Goal: Task Accomplishment & Management: Use online tool/utility

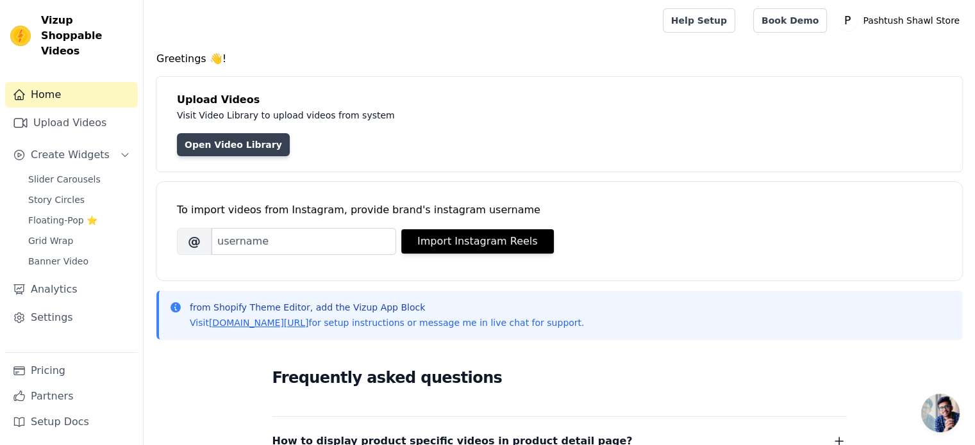
click at [215, 140] on link "Open Video Library" at bounding box center [233, 144] width 113 height 23
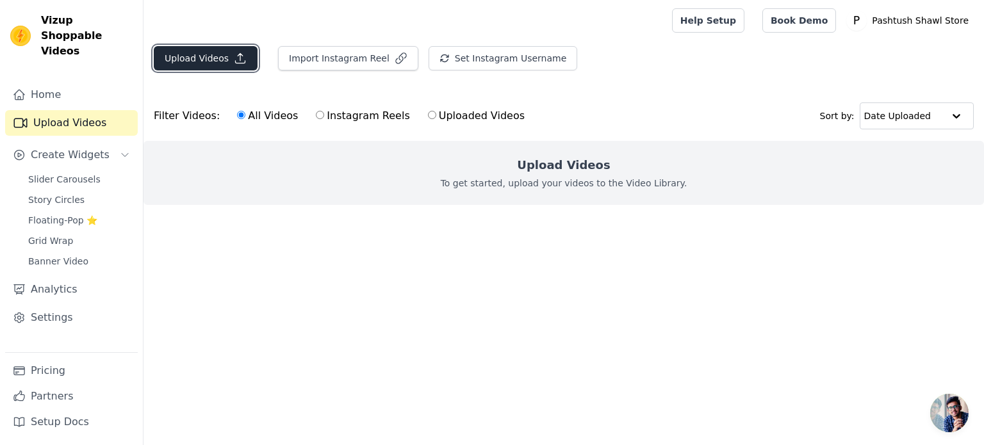
click at [220, 54] on button "Upload Videos" at bounding box center [206, 58] width 104 height 24
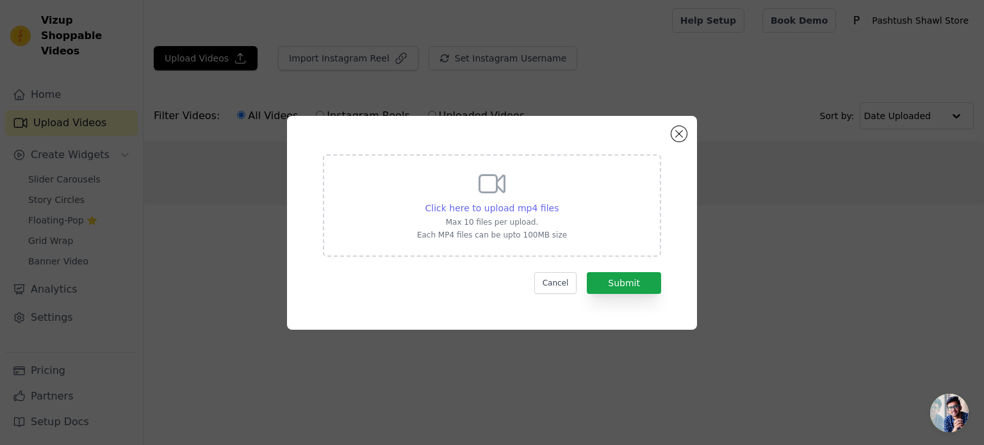
click at [509, 208] on span "Click here to upload mp4 files" at bounding box center [493, 208] width 134 height 10
click at [558, 202] on input "Click here to upload mp4 files Max 10 files per upload. Each MP4 files can be u…" at bounding box center [558, 201] width 1 height 1
type input "C:\fakepath\Diwali Video 8.mp4"
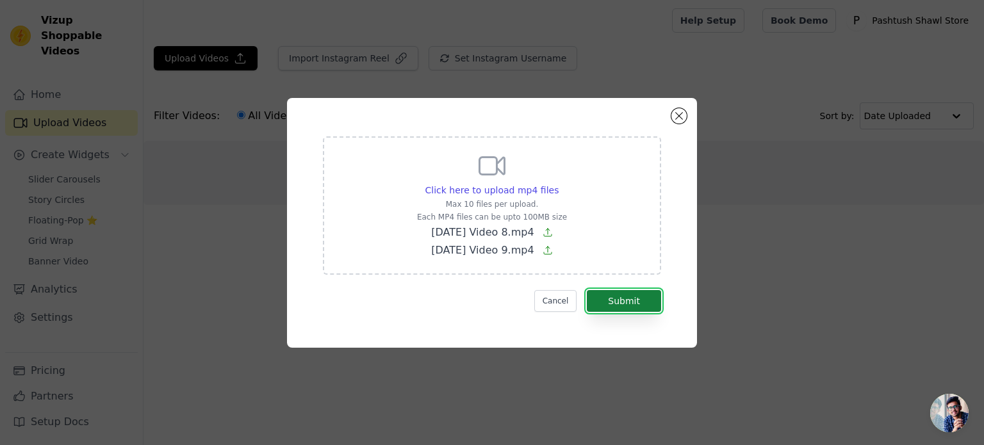
click at [631, 299] on button "Submit" at bounding box center [624, 301] width 74 height 22
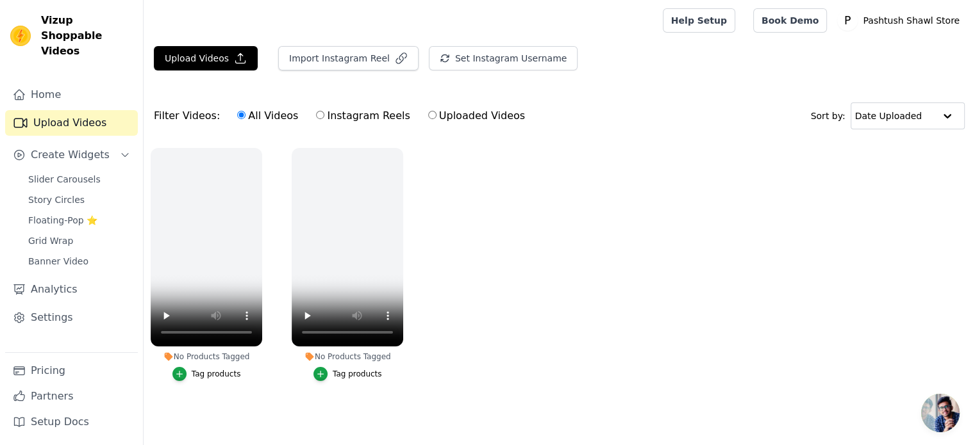
click at [502, 406] on ul "No Products Tagged Tag products No Products Tagged Tag products" at bounding box center [559, 277] width 831 height 273
click at [213, 47] on button "Upload Videos" at bounding box center [206, 58] width 104 height 24
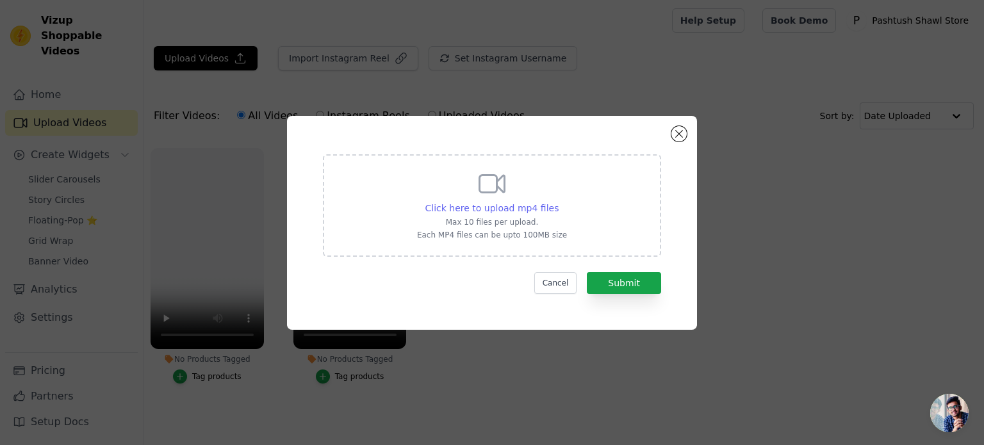
click at [497, 208] on span "Click here to upload mp4 files" at bounding box center [493, 208] width 134 height 10
click at [558, 202] on input "Click here to upload mp4 files Max 10 files per upload. Each MP4 files can be u…" at bounding box center [558, 201] width 1 height 1
type input "C:\fakepath\Diwali Video 6.mp4"
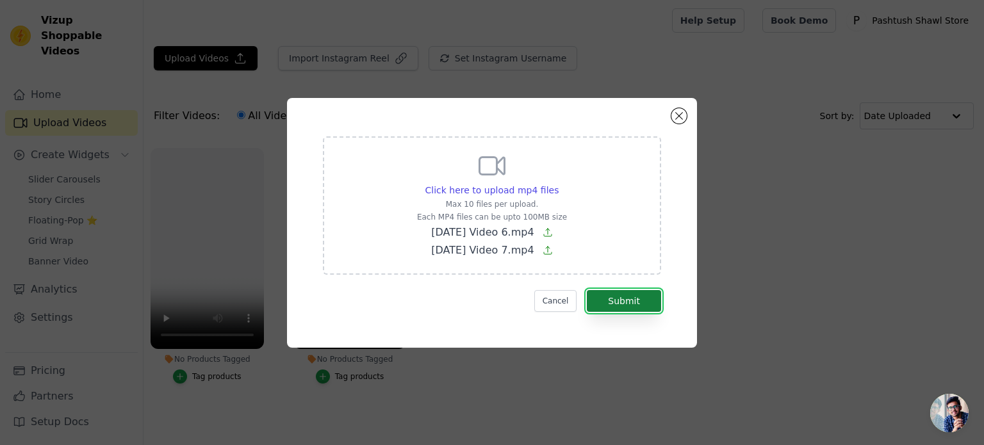
click at [612, 304] on button "Submit" at bounding box center [624, 301] width 74 height 22
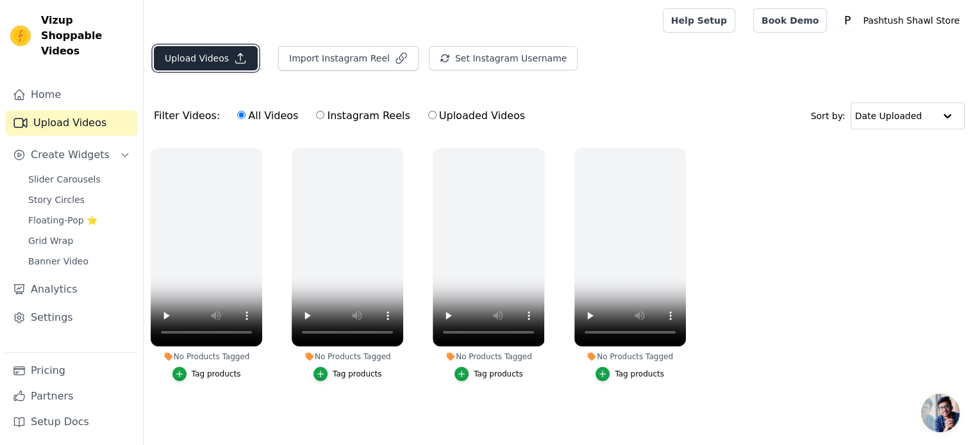
click at [224, 67] on button "Upload Videos" at bounding box center [206, 58] width 104 height 24
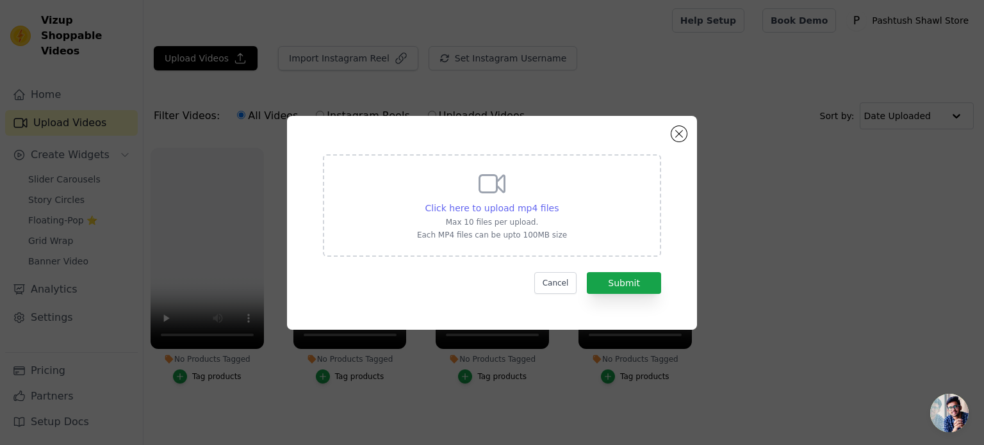
click at [520, 210] on span "Click here to upload mp4 files" at bounding box center [493, 208] width 134 height 10
click at [558, 202] on input "Click here to upload mp4 files Max 10 files per upload. Each MP4 files can be u…" at bounding box center [558, 201] width 1 height 1
type input "C:\fakepath\Diwali Video 1.mp4"
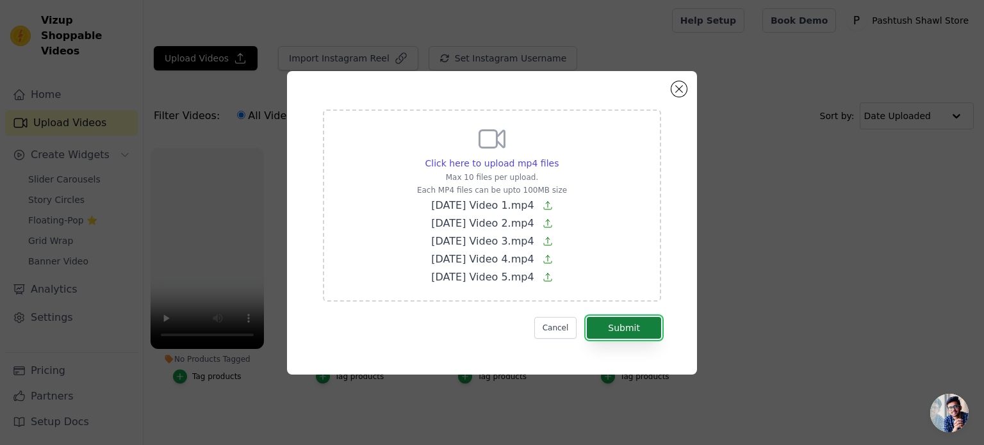
click at [620, 324] on button "Submit" at bounding box center [624, 328] width 74 height 22
click at [636, 329] on button "Submit" at bounding box center [624, 328] width 74 height 22
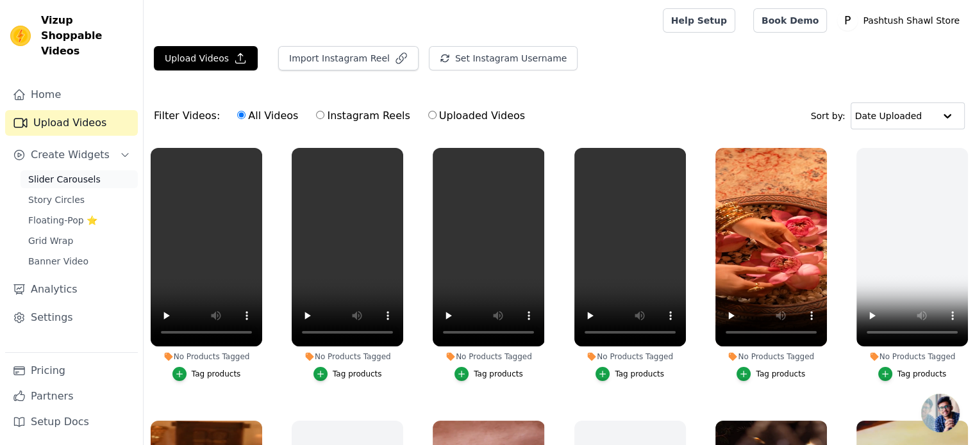
click at [71, 173] on span "Slider Carousels" at bounding box center [64, 179] width 72 height 13
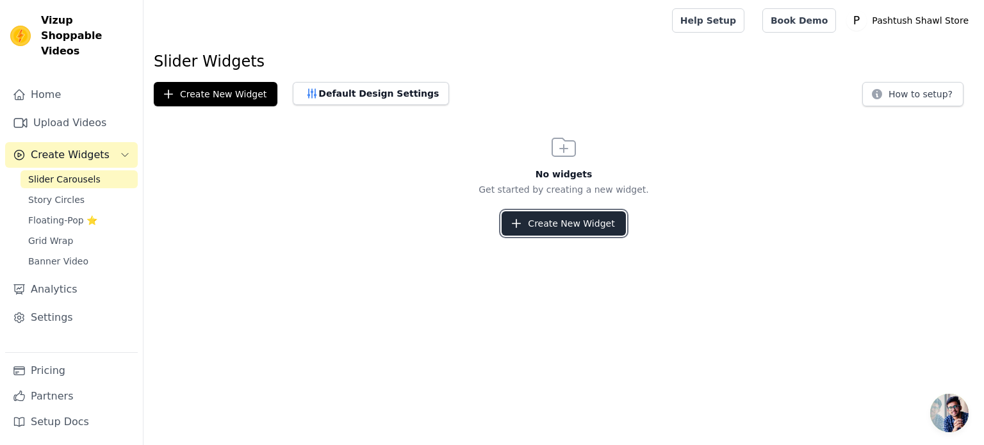
click at [543, 216] on button "Create New Widget" at bounding box center [564, 223] width 124 height 24
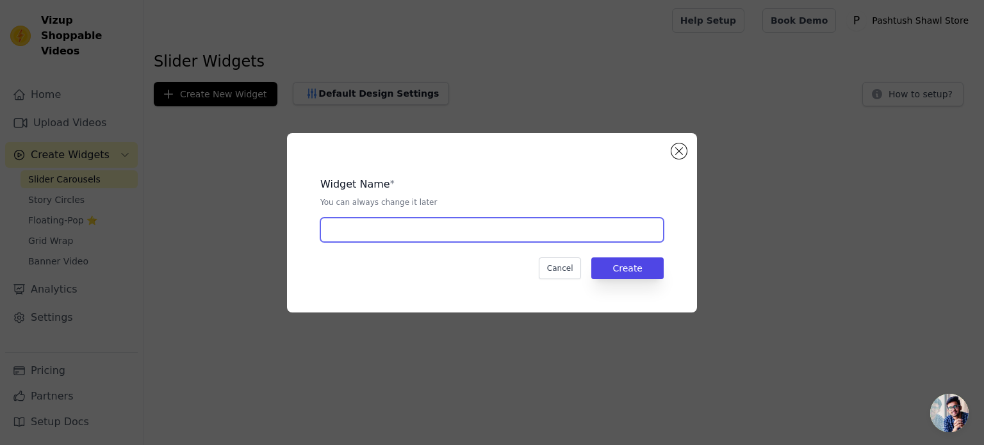
click at [562, 237] on input "text" at bounding box center [491, 230] width 343 height 24
type input "SHOP THE FEED"
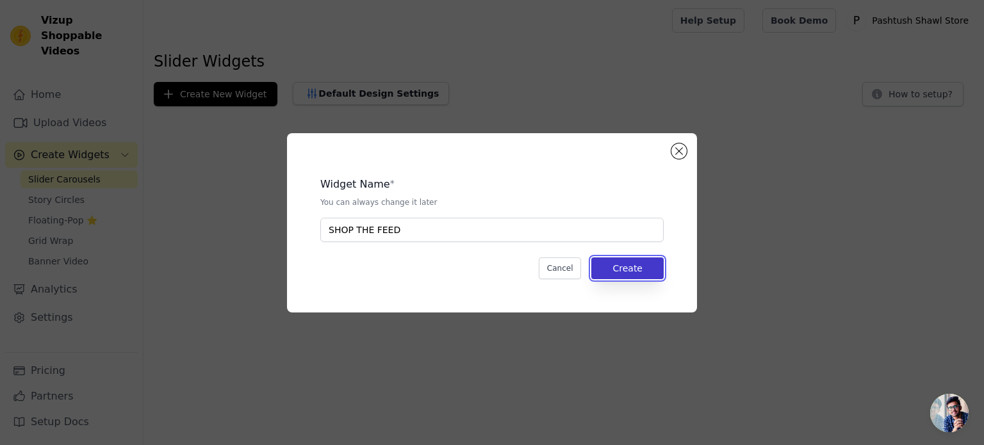
click at [643, 271] on button "Create" at bounding box center [628, 269] width 72 height 22
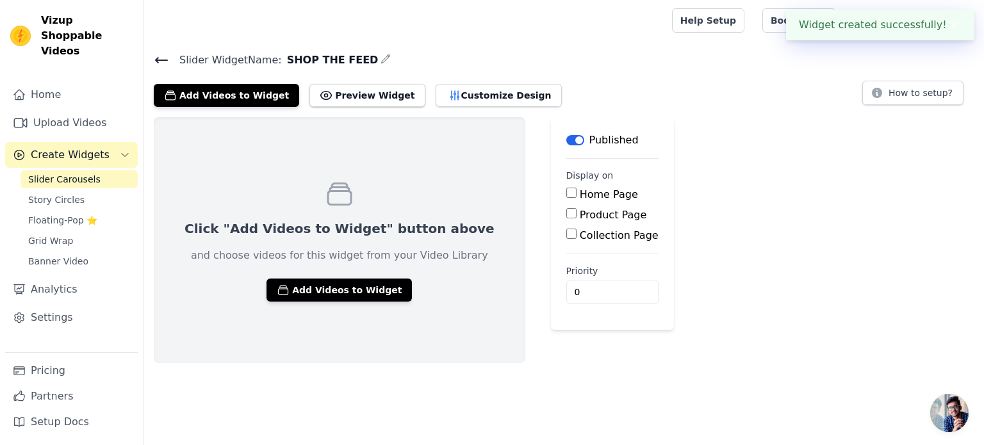
click at [567, 192] on input "Home Page" at bounding box center [572, 193] width 10 height 10
checkbox input "true"
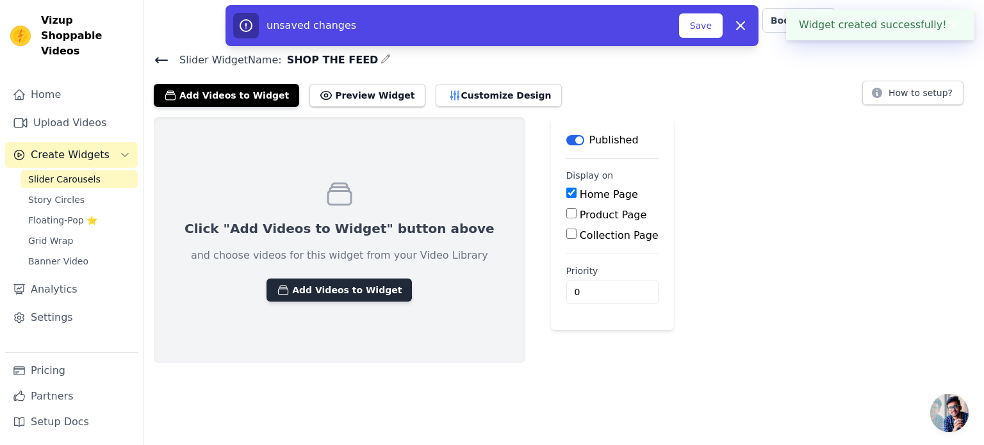
click at [322, 299] on button "Add Videos to Widget" at bounding box center [339, 290] width 145 height 23
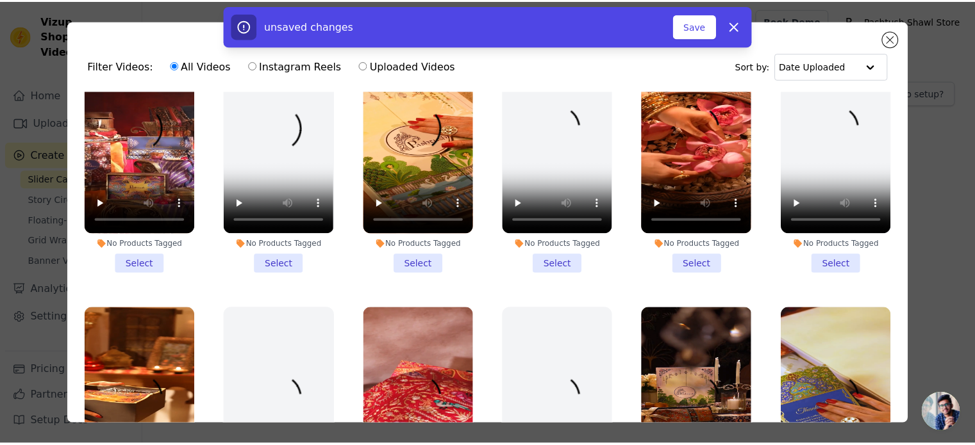
scroll to position [59, 0]
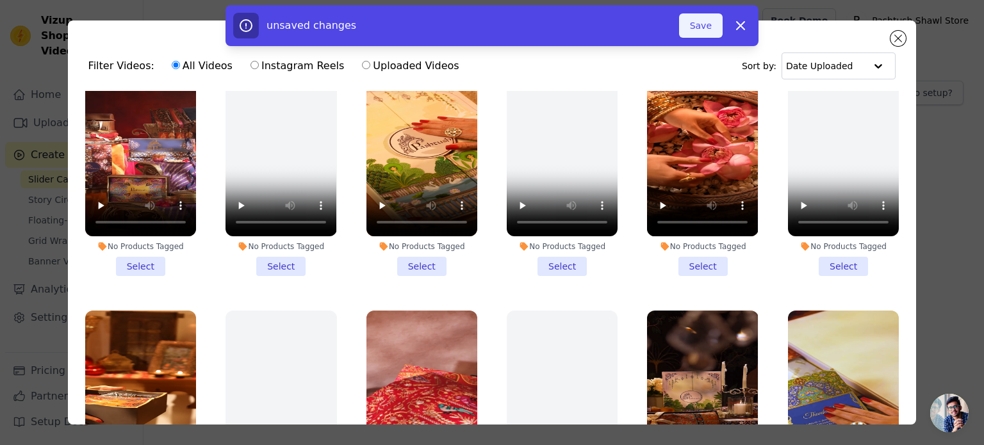
click at [715, 25] on button "Save" at bounding box center [701, 25] width 44 height 24
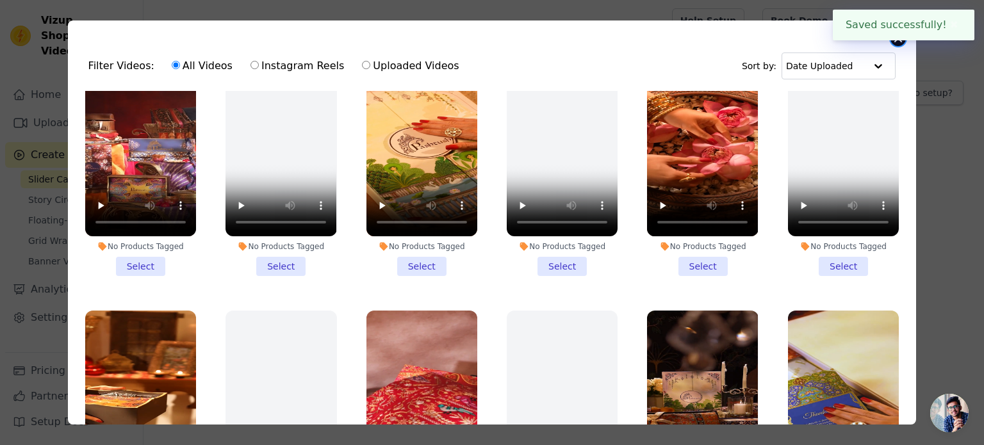
click at [903, 40] on button "Close modal" at bounding box center [898, 38] width 15 height 15
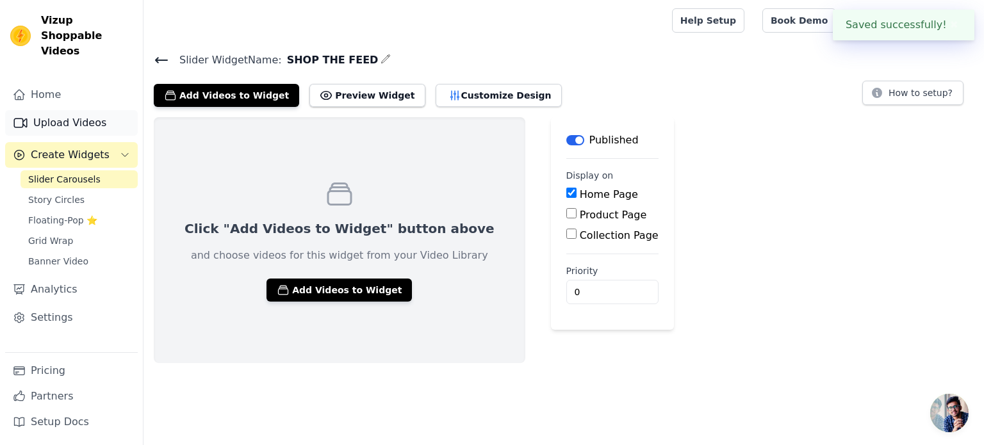
click at [77, 112] on link "Upload Videos" at bounding box center [71, 123] width 133 height 26
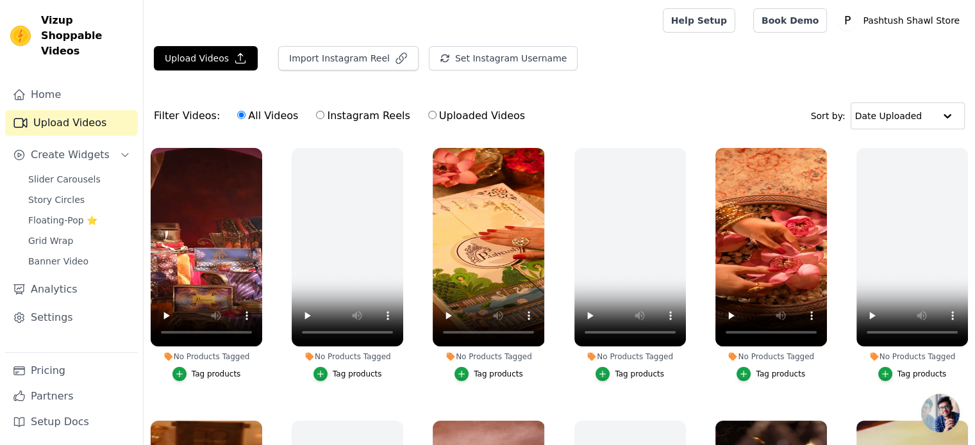
click at [267, 358] on div "No Products Tagged Tag products" at bounding box center [207, 267] width 126 height 252
click at [79, 173] on span "Slider Carousels" at bounding box center [64, 179] width 72 height 13
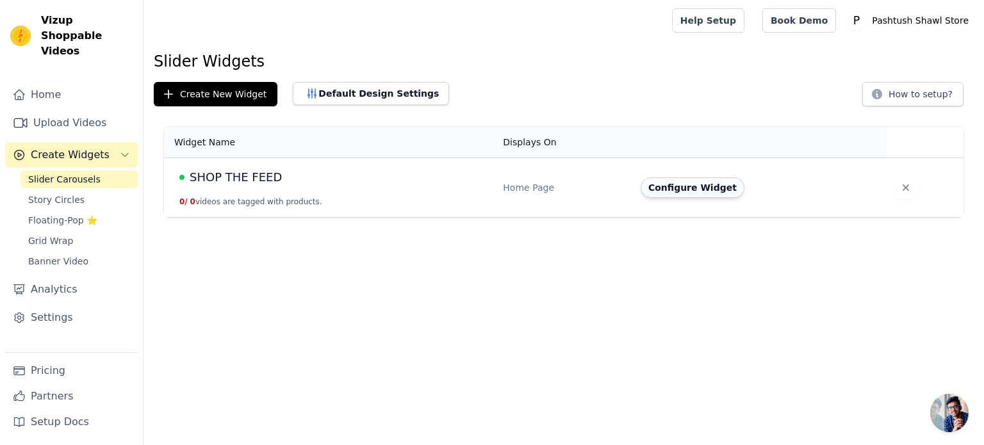
click at [690, 185] on button "Configure Widget" at bounding box center [693, 188] width 104 height 21
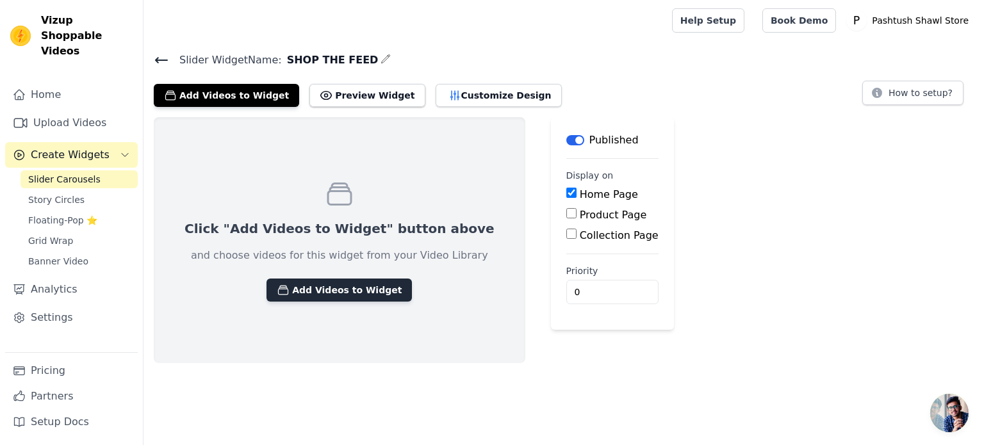
click at [347, 281] on button "Add Videos to Widget" at bounding box center [339, 290] width 145 height 23
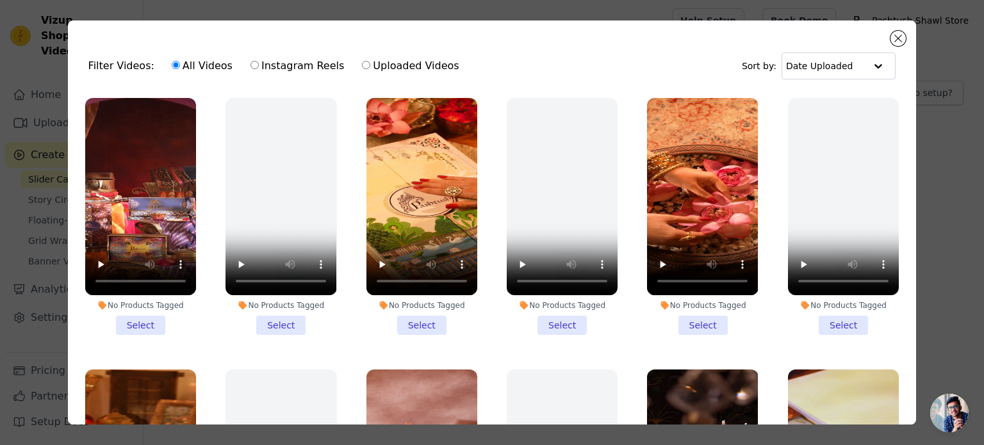
click at [141, 330] on li "No Products Tagged Select" at bounding box center [140, 216] width 111 height 237
click at [0, 0] on input "No Products Tagged Select" at bounding box center [0, 0] width 0 height 0
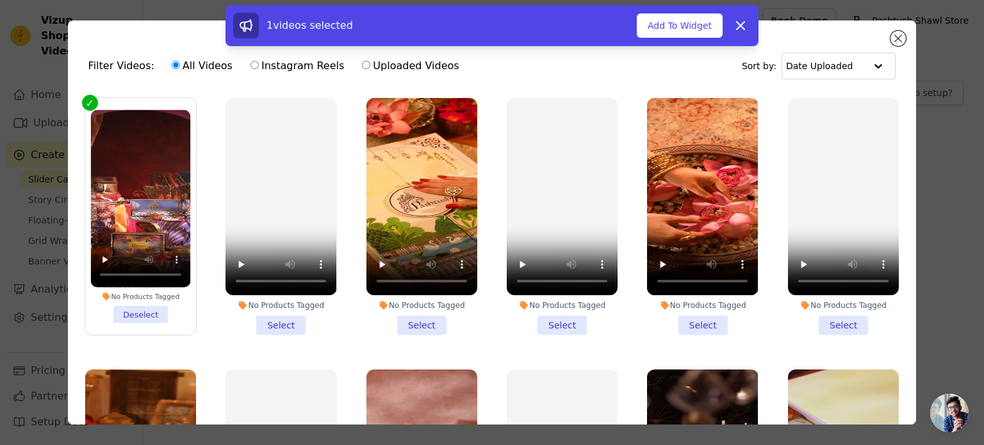
click at [413, 329] on li "No Products Tagged Select" at bounding box center [422, 216] width 111 height 237
click at [0, 0] on input "No Products Tagged Select" at bounding box center [0, 0] width 0 height 0
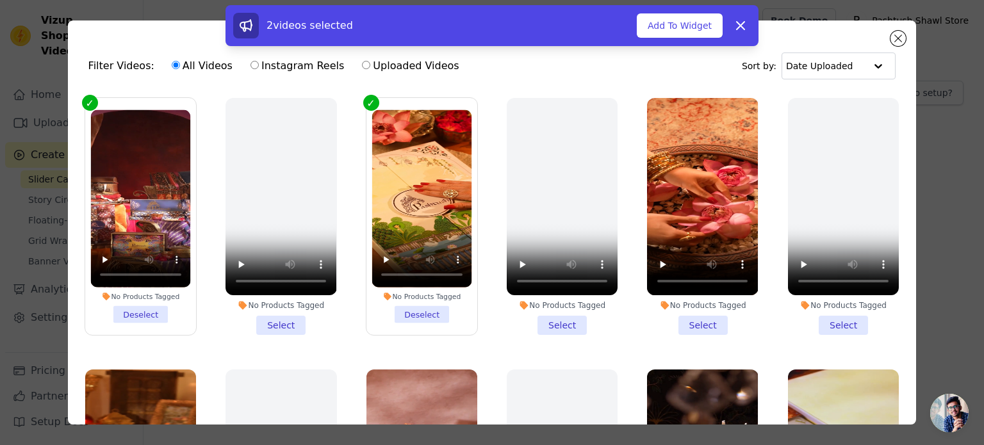
click at [693, 324] on li "No Products Tagged Select" at bounding box center [702, 216] width 111 height 237
click at [0, 0] on input "No Products Tagged Select" at bounding box center [0, 0] width 0 height 0
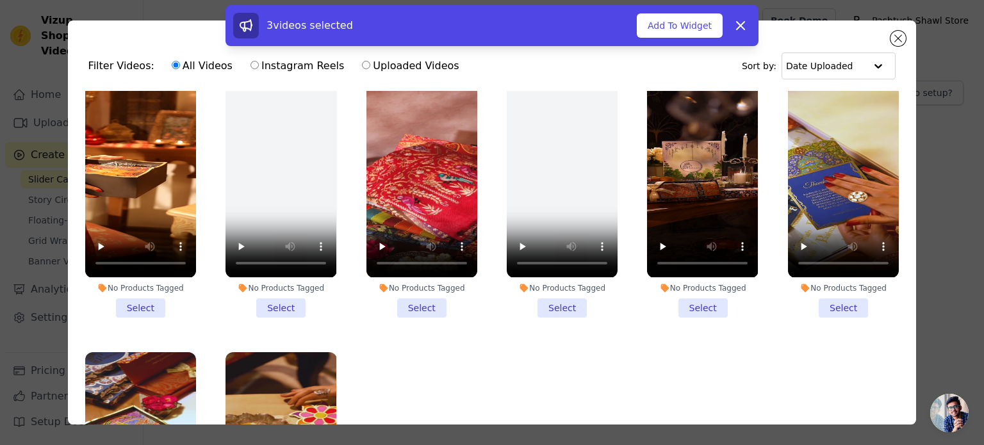
scroll to position [291, 0]
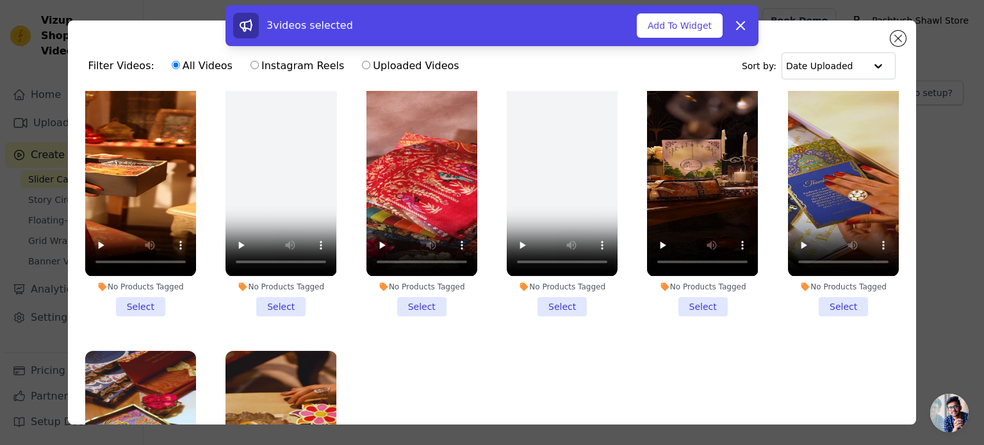
click at [146, 292] on li "No Products Tagged Select" at bounding box center [140, 197] width 111 height 237
click at [0, 0] on input "No Products Tagged Select" at bounding box center [0, 0] width 0 height 0
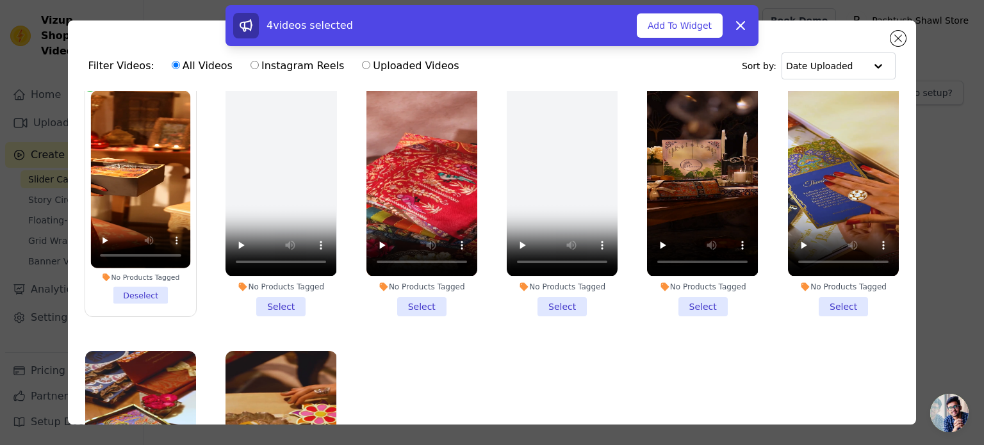
click at [404, 299] on li "No Products Tagged Select" at bounding box center [422, 197] width 111 height 237
click at [0, 0] on input "No Products Tagged Select" at bounding box center [0, 0] width 0 height 0
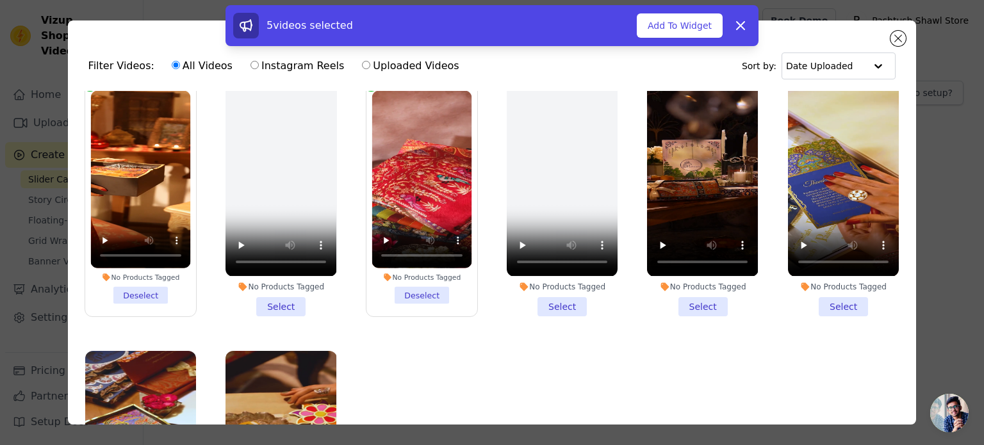
click at [691, 302] on li "No Products Tagged Select" at bounding box center [702, 197] width 111 height 237
click at [0, 0] on input "No Products Tagged Select" at bounding box center [0, 0] width 0 height 0
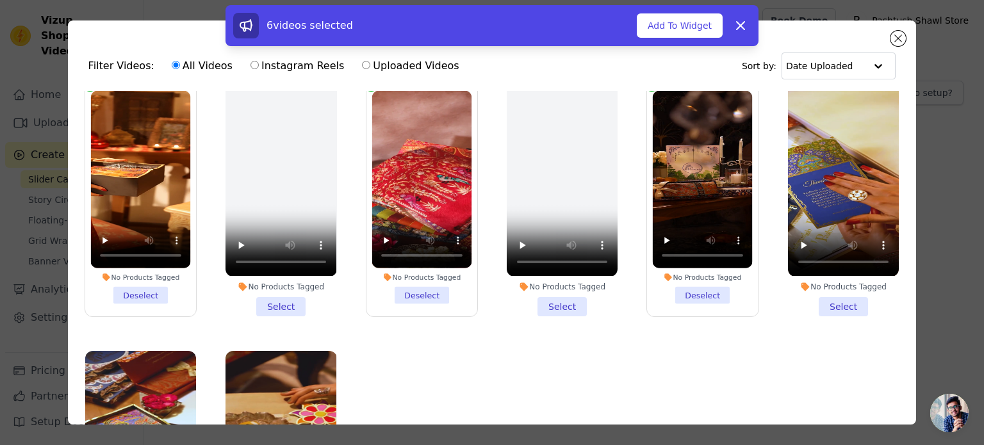
click at [830, 299] on li "No Products Tagged Select" at bounding box center [843, 197] width 111 height 237
click at [0, 0] on input "No Products Tagged Select" at bounding box center [0, 0] width 0 height 0
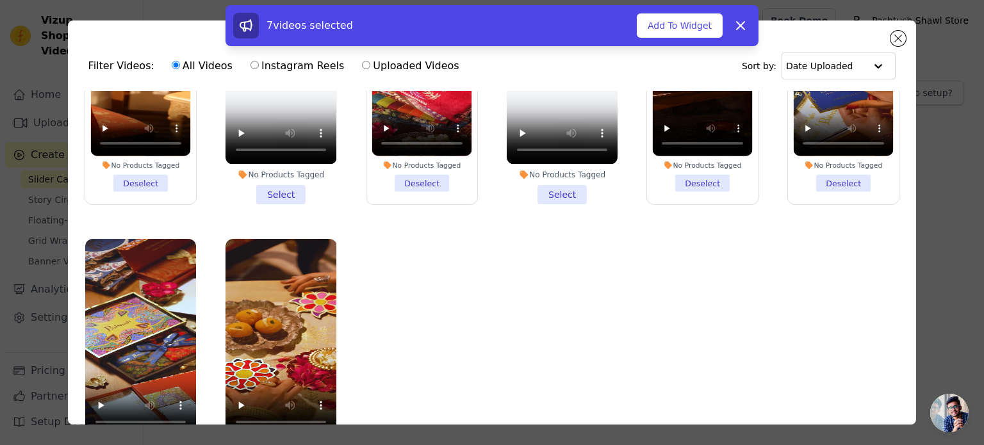
scroll to position [111, 0]
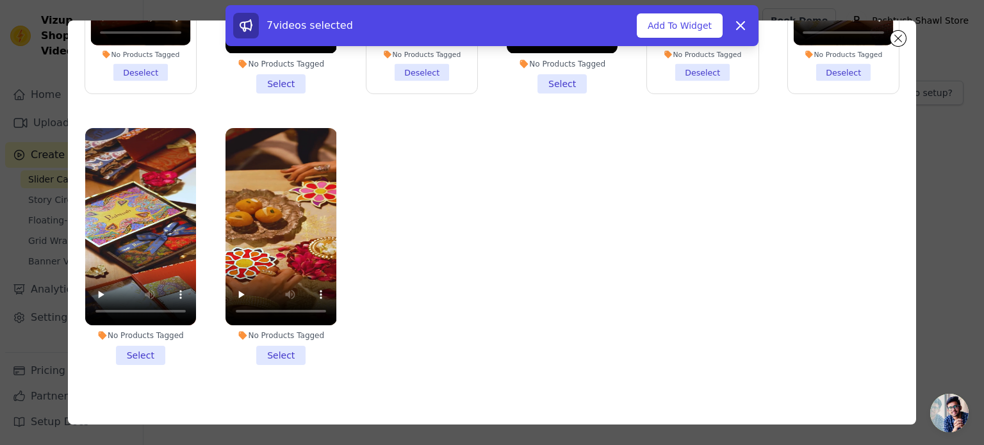
click at [141, 338] on li "No Products Tagged Select" at bounding box center [140, 246] width 111 height 237
click at [0, 0] on input "No Products Tagged Select" at bounding box center [0, 0] width 0 height 0
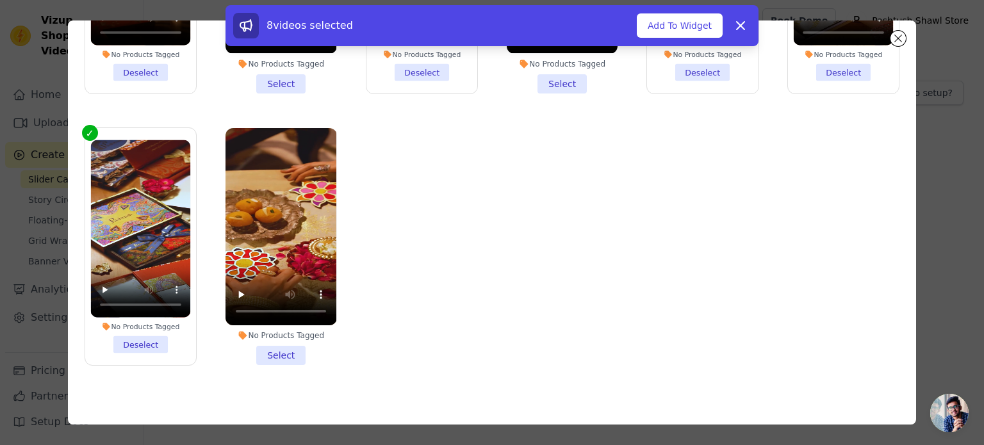
click at [294, 345] on li "No Products Tagged Select" at bounding box center [281, 246] width 111 height 237
click at [0, 0] on input "No Products Tagged Select" at bounding box center [0, 0] width 0 height 0
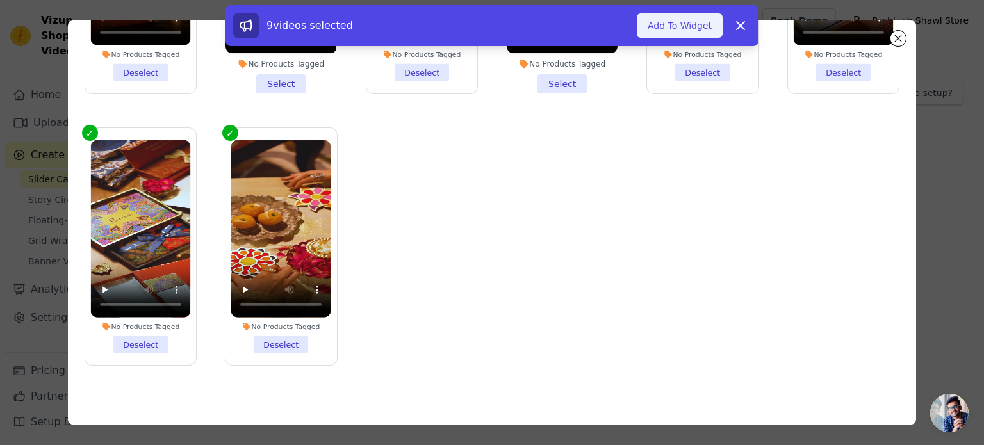
click at [675, 35] on button "Add To Widget" at bounding box center [680, 25] width 86 height 24
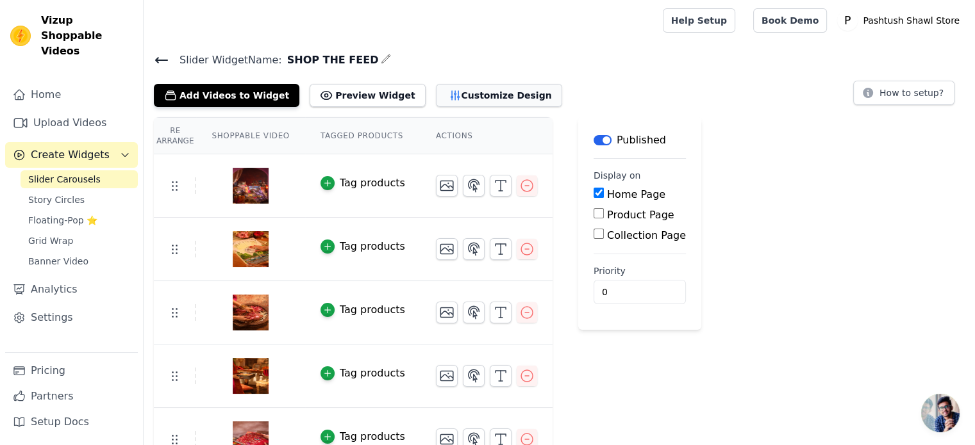
click at [489, 99] on button "Customize Design" at bounding box center [499, 95] width 126 height 23
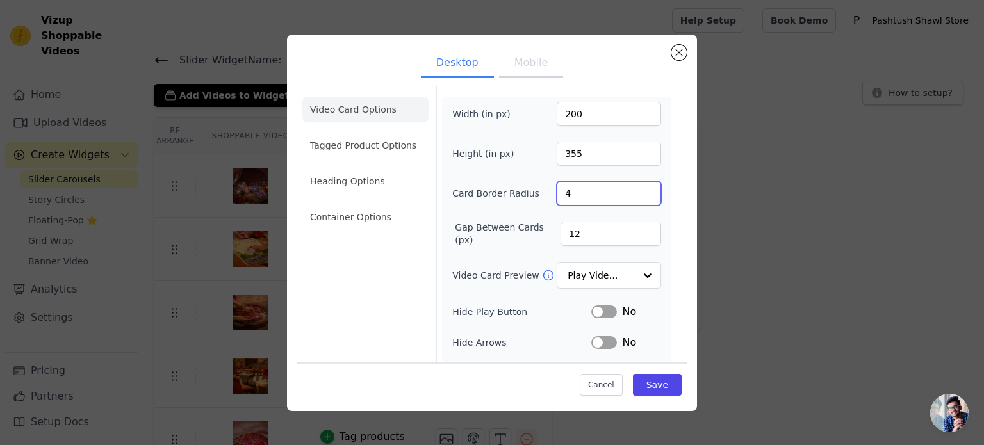
click at [561, 195] on input "4" at bounding box center [609, 193] width 104 height 24
type input "8"
click at [638, 271] on div at bounding box center [647, 276] width 26 height 26
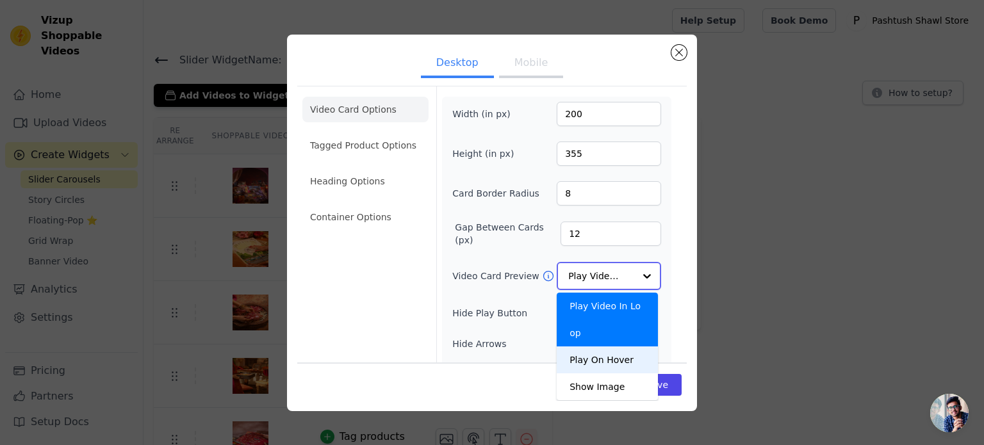
click at [611, 347] on div "Play On Hover" at bounding box center [607, 360] width 101 height 27
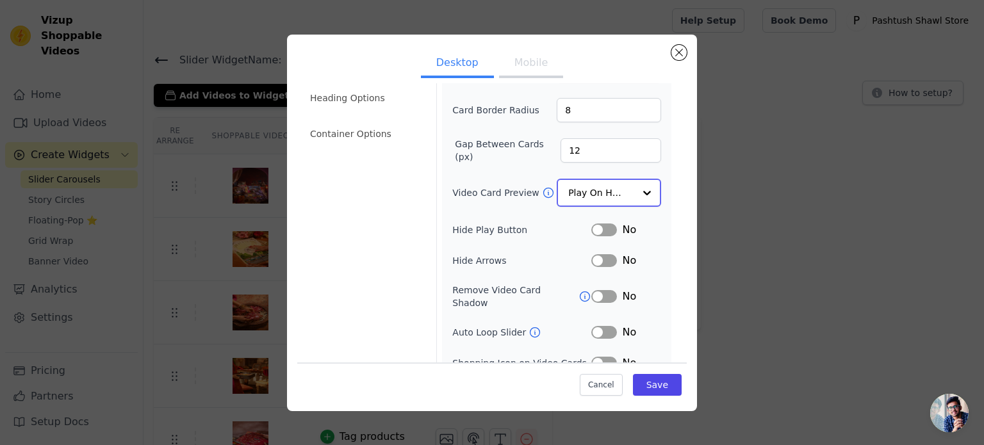
scroll to position [84, 0]
click at [600, 223] on button "Label" at bounding box center [605, 228] width 26 height 13
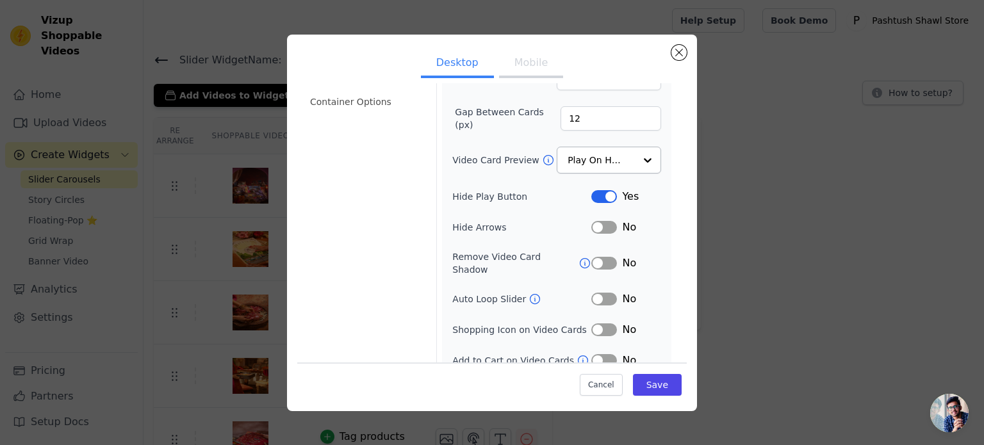
scroll to position [118, 0]
click at [592, 290] on button "Label" at bounding box center [605, 296] width 26 height 13
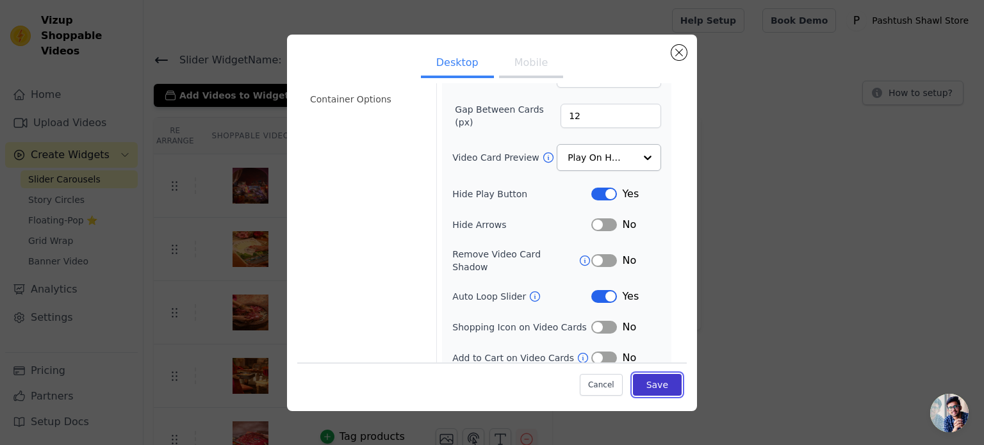
click at [649, 392] on button "Save" at bounding box center [657, 385] width 49 height 22
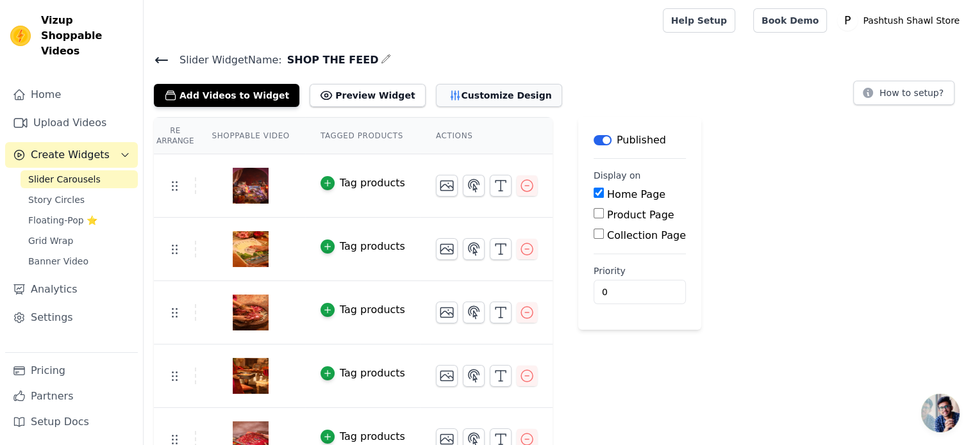
click at [437, 90] on button "Customize Design" at bounding box center [499, 95] width 126 height 23
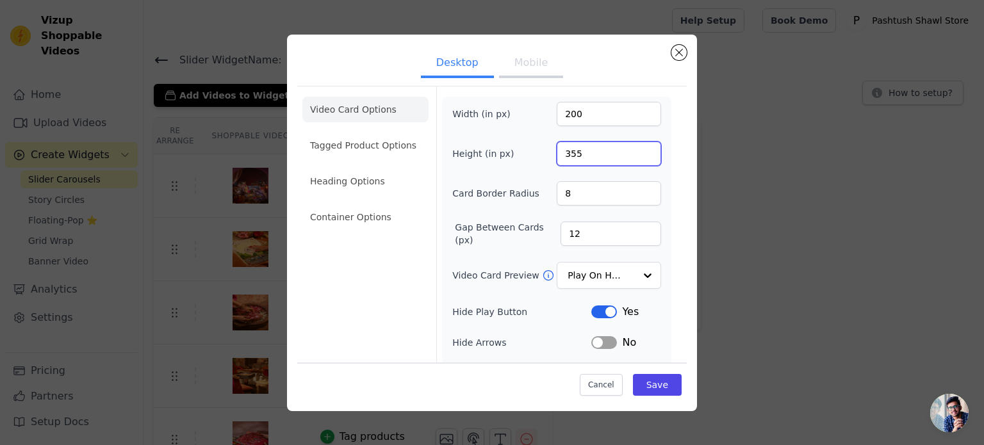
click at [574, 150] on input "355" at bounding box center [609, 154] width 104 height 24
click at [624, 274] on input "Video Card Preview" at bounding box center [601, 276] width 66 height 26
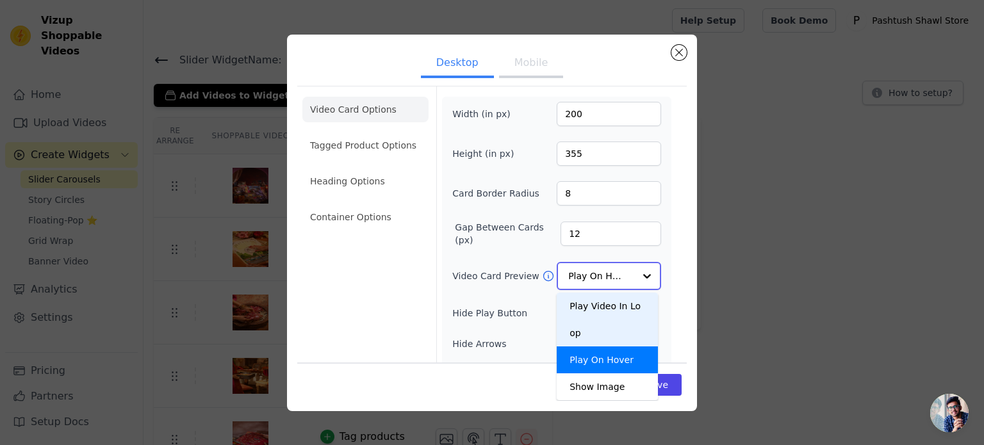
click at [620, 300] on div "Play Video In Loop" at bounding box center [607, 320] width 101 height 54
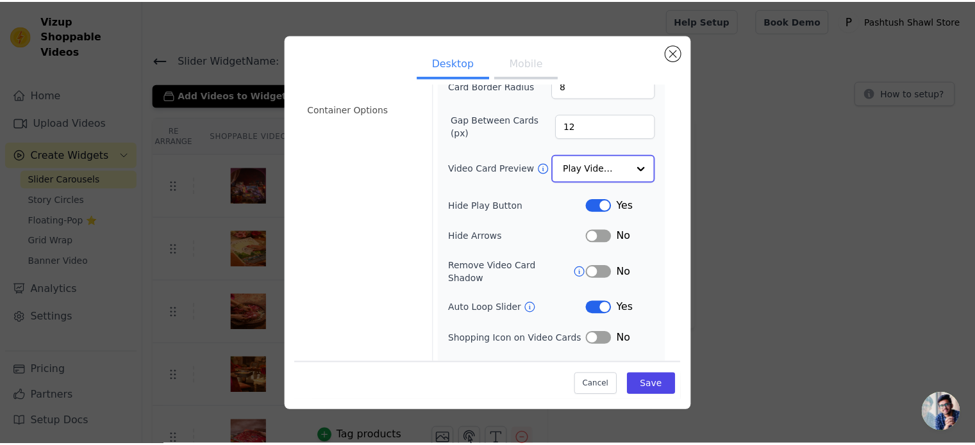
scroll to position [0, 0]
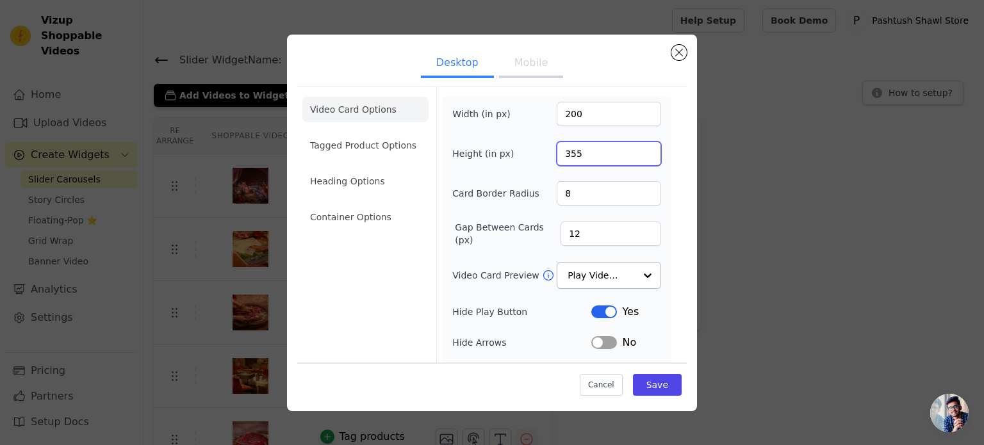
click at [595, 161] on input "355" at bounding box center [609, 154] width 104 height 24
click at [638, 158] on input "479" at bounding box center [609, 154] width 104 height 24
type input "480"
click at [638, 148] on input "480" at bounding box center [609, 154] width 104 height 24
click at [579, 113] on input "200" at bounding box center [609, 114] width 104 height 24
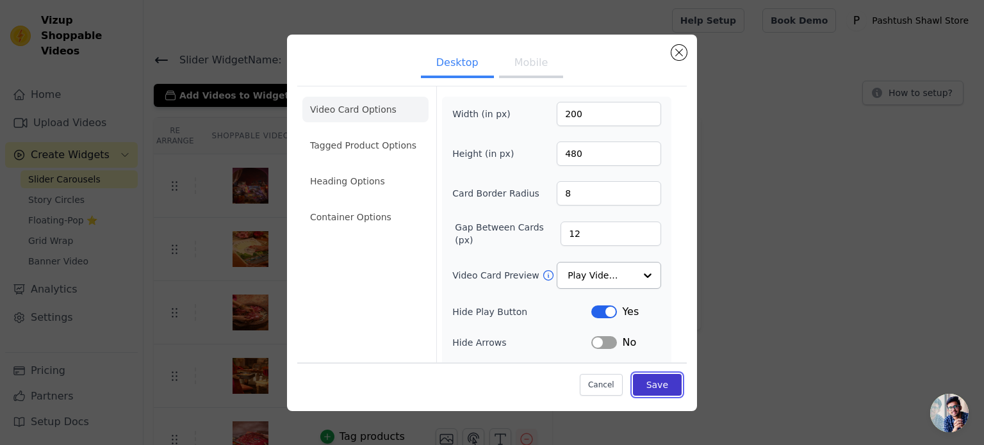
click at [649, 378] on button "Save" at bounding box center [657, 385] width 49 height 22
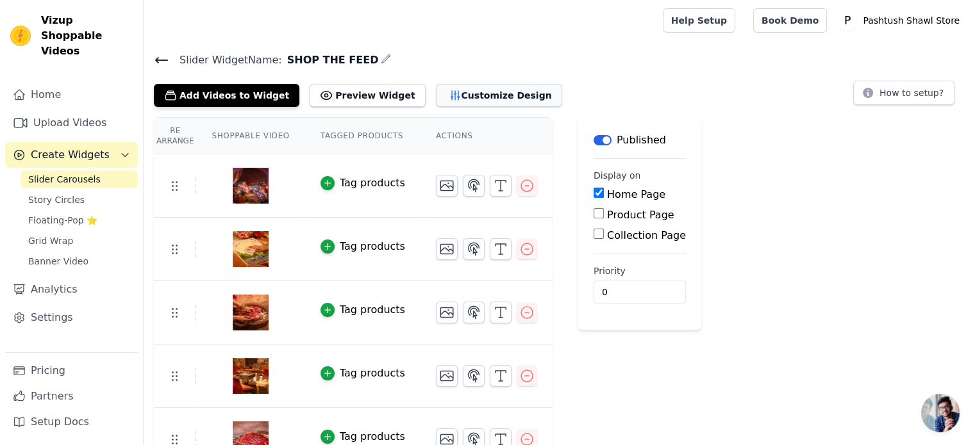
click at [483, 101] on button "Customize Design" at bounding box center [499, 95] width 126 height 23
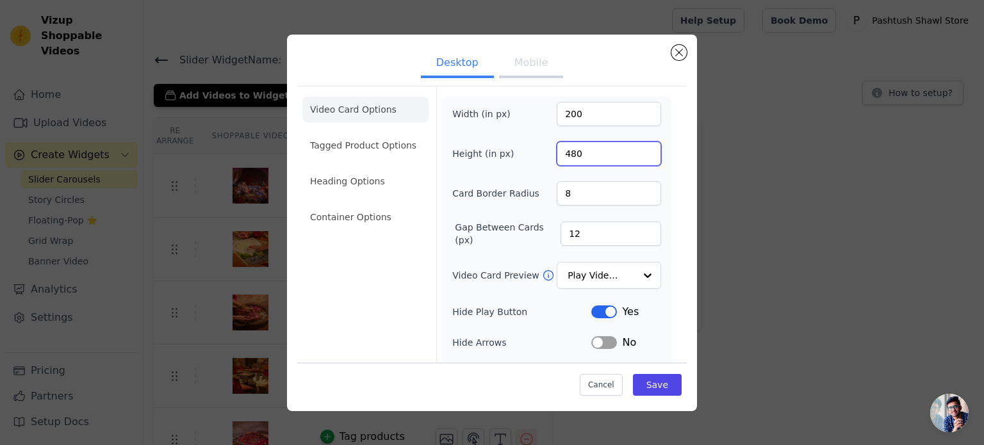
click at [579, 152] on input "480" at bounding box center [609, 154] width 104 height 24
type input "450"
click at [579, 115] on input "200" at bounding box center [609, 114] width 104 height 24
type input "250"
click at [658, 392] on button "Save" at bounding box center [657, 385] width 49 height 22
